Goal: Find specific page/section: Find specific page/section

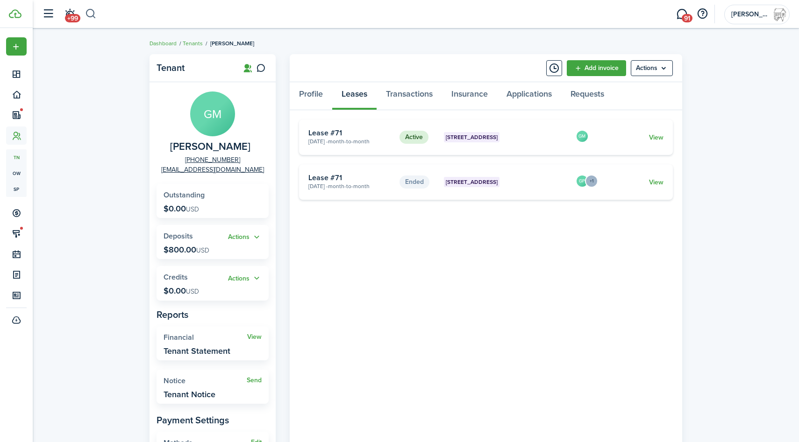
click at [92, 13] on button "button" at bounding box center [91, 14] width 12 height 16
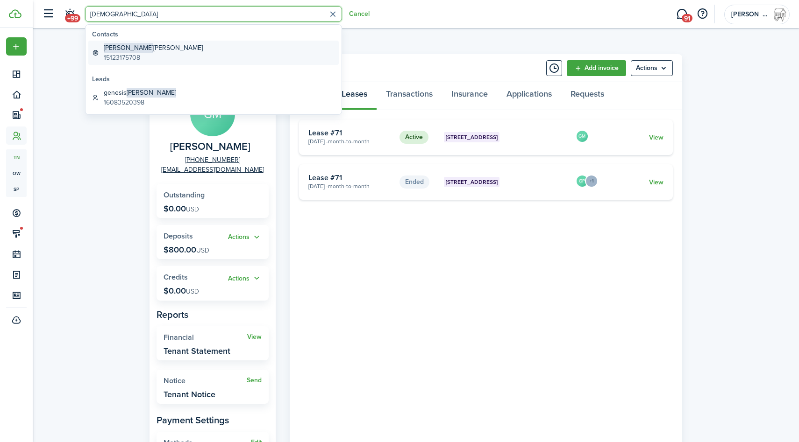
type input "[DEMOGRAPHIC_DATA]"
click at [143, 44] on link "[PERSON_NAME] 15123175708" at bounding box center [213, 53] width 250 height 24
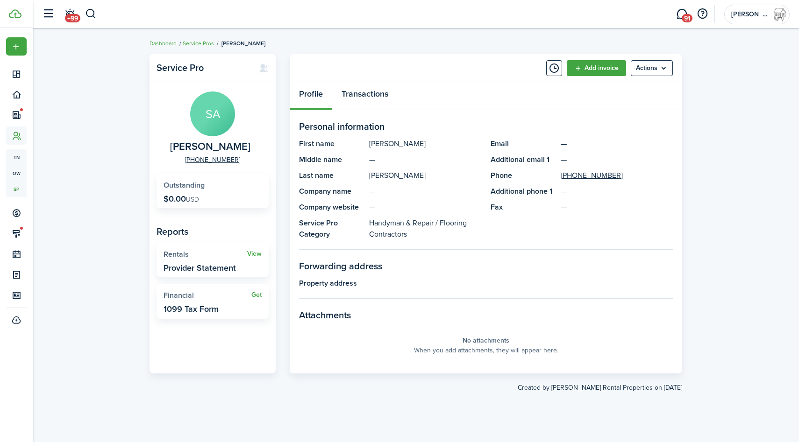
click at [364, 93] on link "Transactions" at bounding box center [364, 96] width 65 height 28
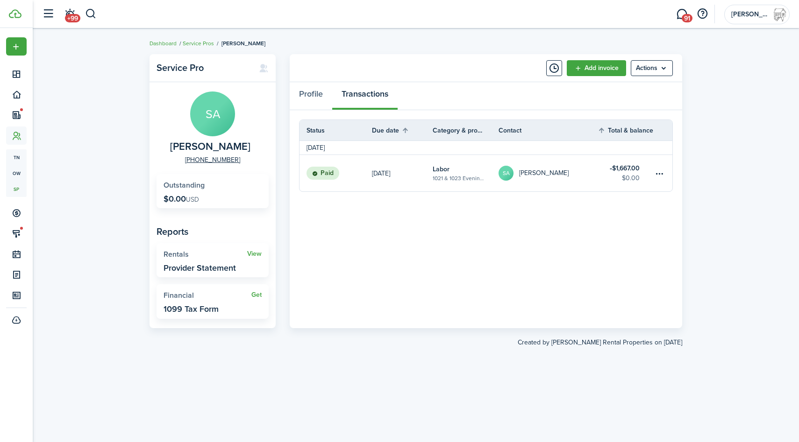
click at [481, 178] on table-subtitle "1021 & 1023 Evening Dun, Unit 1021" at bounding box center [459, 178] width 52 height 8
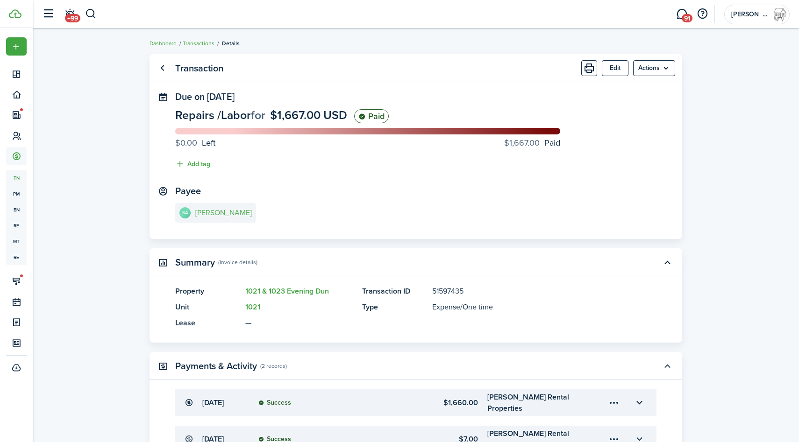
click at [208, 219] on link "SA [PERSON_NAME]" at bounding box center [215, 213] width 81 height 20
